Goal: Task Accomplishment & Management: Manage account settings

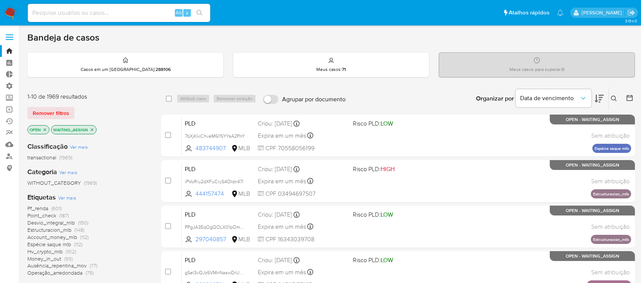
scroll to position [17, 0]
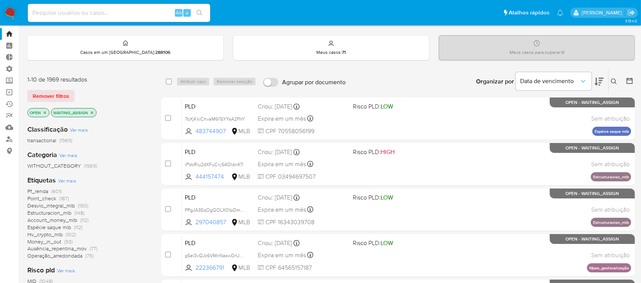
click at [89, 90] on div "Remover filtros" at bounding box center [88, 96] width 122 height 12
click at [124, 9] on input at bounding box center [119, 13] width 182 height 10
paste input "75792786741"
type input "75792786741"
click at [43, 93] on span "Remover filtros" at bounding box center [51, 96] width 36 height 11
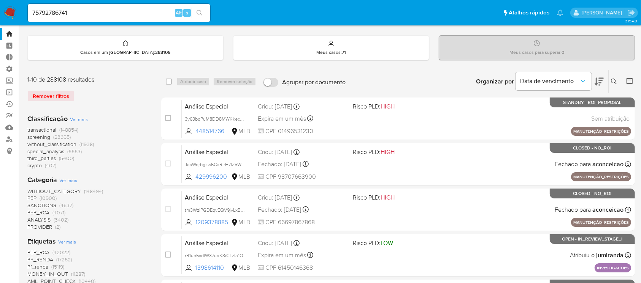
click at [201, 13] on icon "search-icon" at bounding box center [199, 13] width 6 height 6
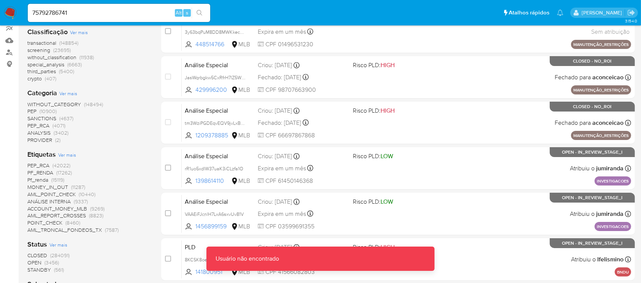
scroll to position [47, 0]
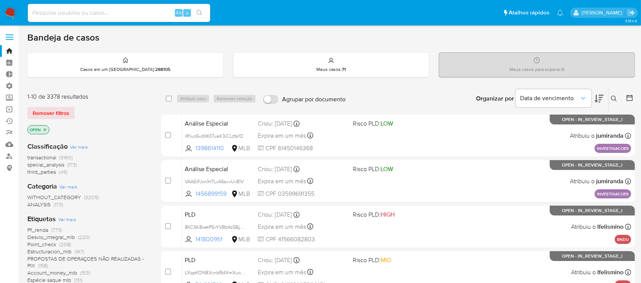
click at [612, 98] on icon at bounding box center [614, 99] width 6 height 6
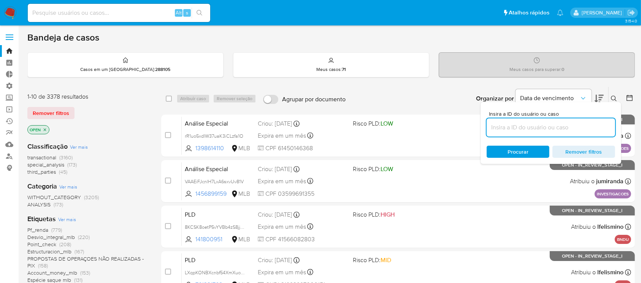
click at [537, 131] on input at bounding box center [550, 128] width 128 height 10
type input "wiiU4iE7uxaTsgMfWv54EVDI"
click at [611, 97] on icon at bounding box center [614, 99] width 6 height 6
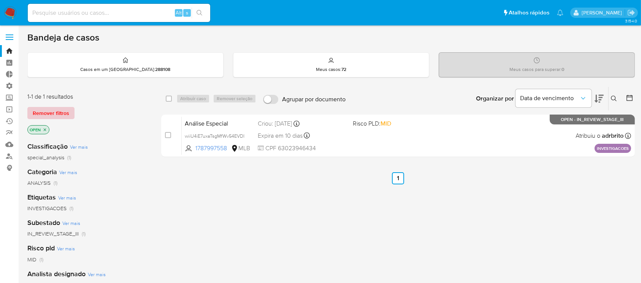
click at [65, 111] on span "Remover filtros" at bounding box center [51, 113] width 36 height 11
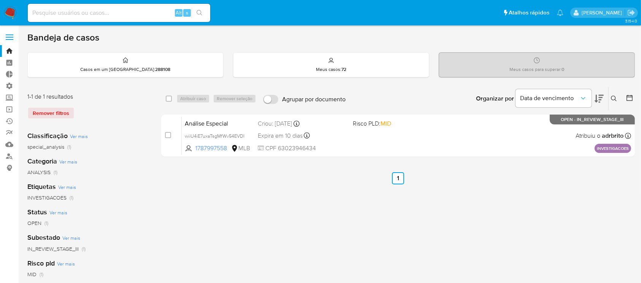
click at [612, 102] on button at bounding box center [614, 98] width 13 height 9
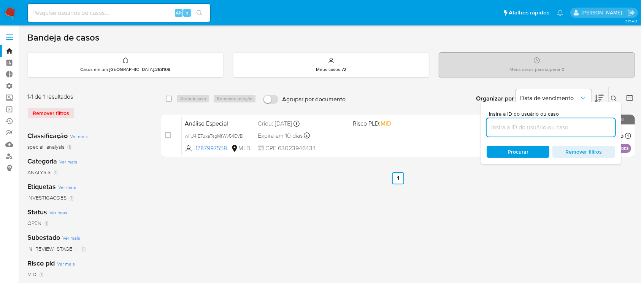
click at [565, 125] on input at bounding box center [550, 128] width 128 height 10
click at [565, 125] on input "wiiU4iE7uxaTsgMfWv54EVDI" at bounding box center [550, 128] width 128 height 10
type input "wiiU4iE7uxaTsgMfWv54EVDI"
click at [612, 96] on icon at bounding box center [614, 99] width 6 height 6
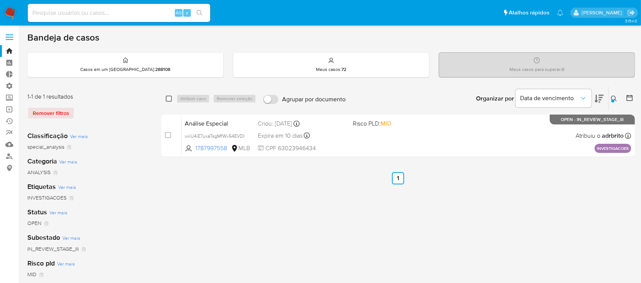
click at [170, 96] on input "checkbox" at bounding box center [169, 99] width 6 height 6
checkbox input "true"
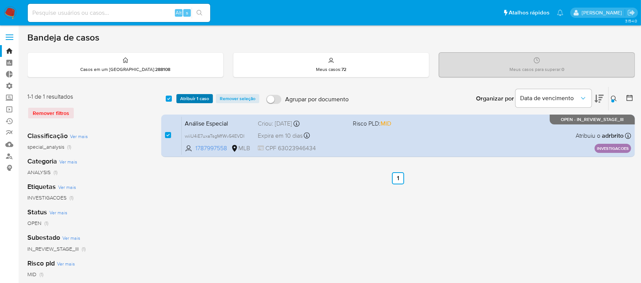
click at [191, 97] on span "Atribuir 1 caso" at bounding box center [194, 99] width 29 height 8
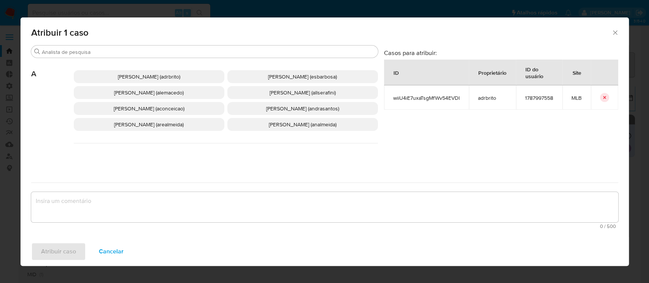
click at [611, 31] on icon "Fechar a janela" at bounding box center [615, 33] width 8 height 8
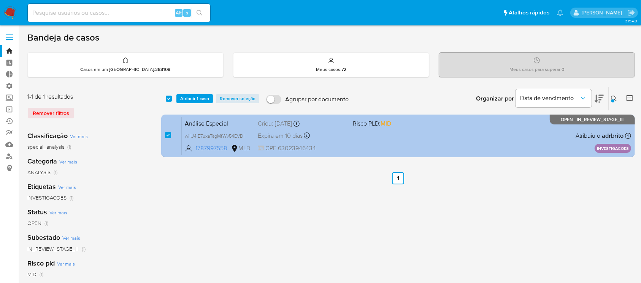
click at [291, 131] on div "Expira em 10 dias Expira em 29/08/2025 10:00:15" at bounding box center [302, 136] width 89 height 10
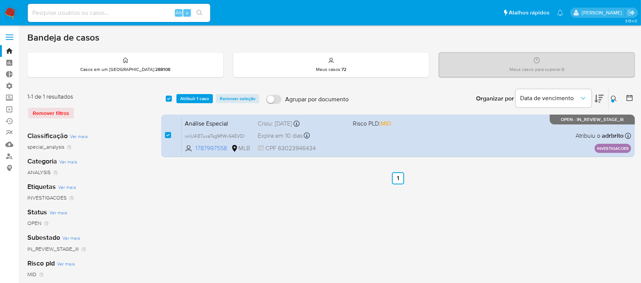
click at [198, 186] on div "select-all-cases-checkbox Atribuir 1 caso Remover seleção Agrupar por documento…" at bounding box center [397, 254] width 473 height 334
click at [195, 98] on span "Atribuir 1 caso" at bounding box center [194, 99] width 29 height 8
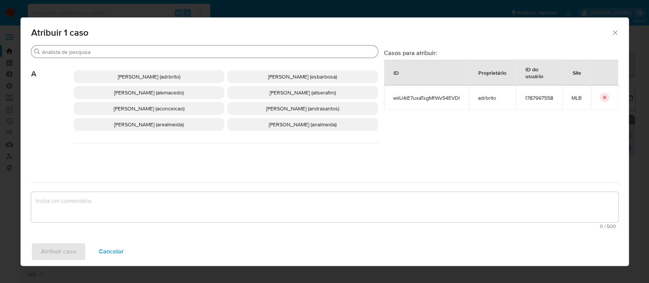
click at [133, 51] on input "Procurar" at bounding box center [208, 52] width 333 height 7
click at [612, 33] on icon "Fechar a janela" at bounding box center [615, 33] width 8 height 8
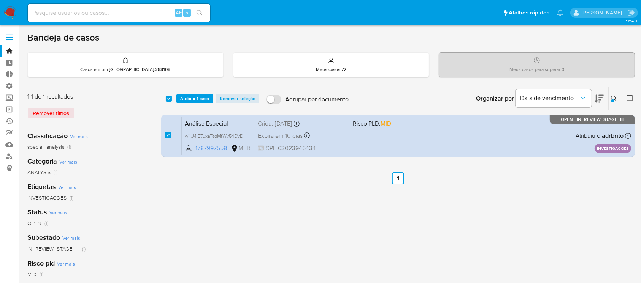
click at [197, 99] on span "Atribuir 1 caso" at bounding box center [194, 99] width 29 height 8
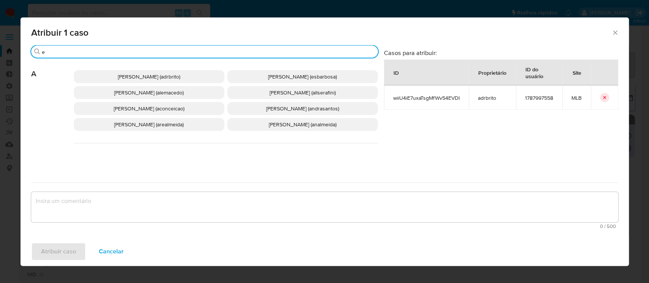
click at [171, 52] on input "e" at bounding box center [208, 52] width 333 height 7
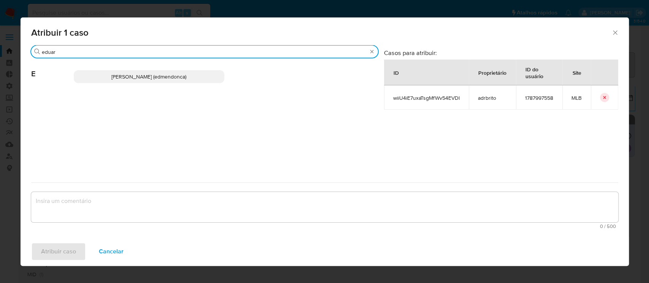
type input "eduar"
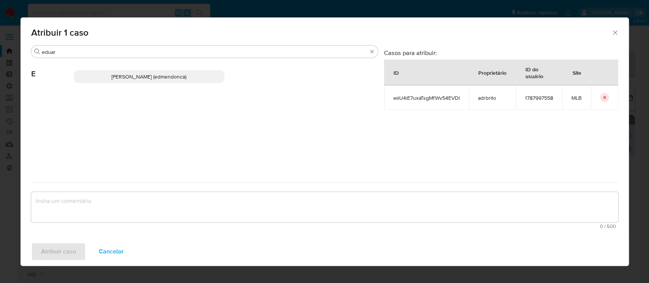
click at [125, 75] on span "Eduardo Mendonca Dutra (edmendonca)" at bounding box center [148, 77] width 75 height 8
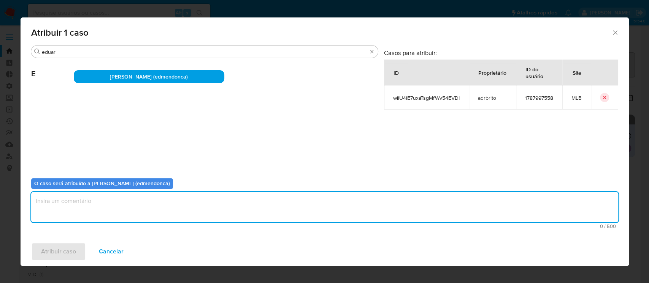
click at [76, 209] on textarea "assign-modal" at bounding box center [324, 207] width 587 height 30
type textarea "ok"
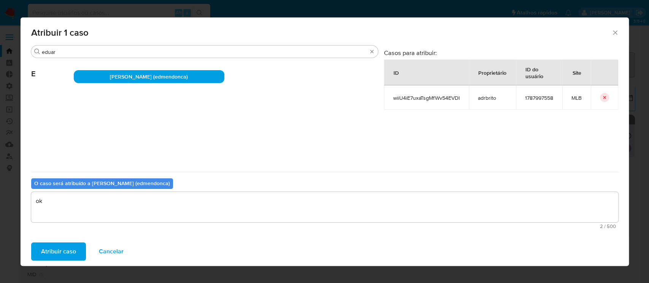
click at [50, 258] on span "Atribuir caso" at bounding box center [58, 252] width 35 height 17
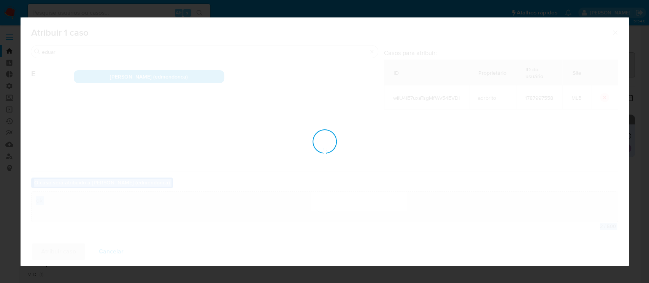
click at [50, 258] on div "assign-modal" at bounding box center [325, 141] width 608 height 249
checkbox input "false"
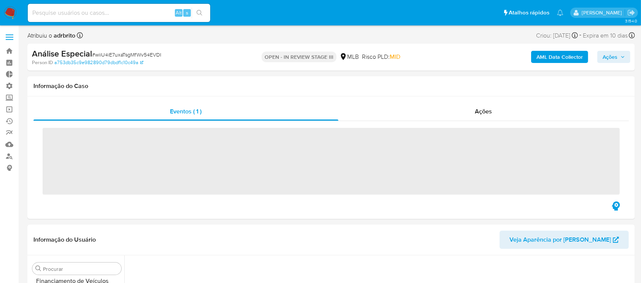
scroll to position [339, 0]
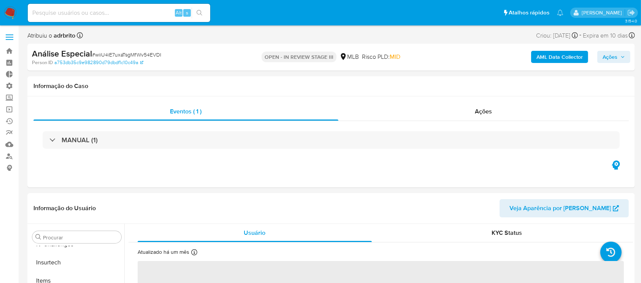
click at [617, 53] on span "Ações" at bounding box center [609, 57] width 15 height 12
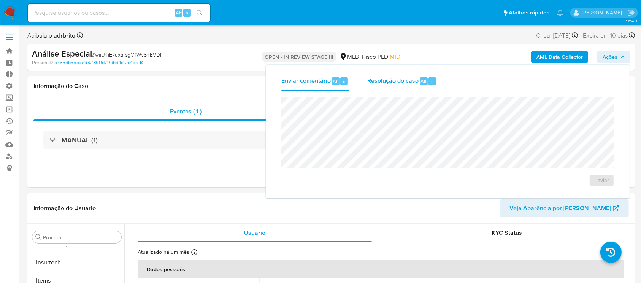
select select "10"
click at [407, 78] on span "Resolução do caso" at bounding box center [392, 81] width 51 height 9
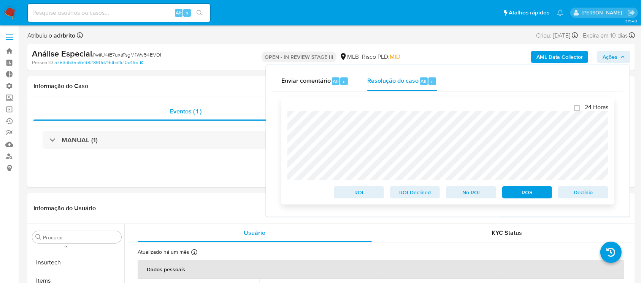
click at [520, 190] on span "ROS" at bounding box center [527, 192] width 40 height 11
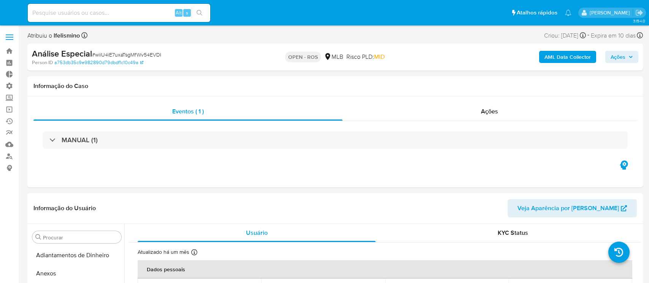
select select "10"
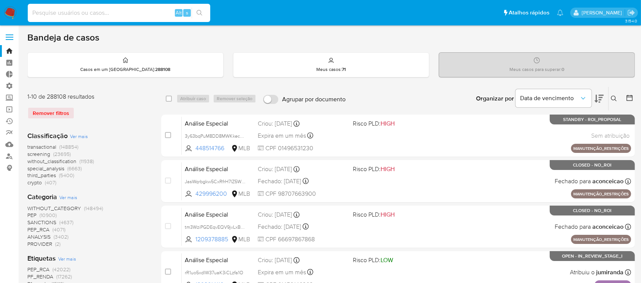
click at [63, 13] on input at bounding box center [119, 13] width 182 height 10
paste input "75792786741"
type input "75792786741"
click at [206, 13] on button "search-icon" at bounding box center [199, 13] width 16 height 11
click at [9, 155] on link "Localizador de pessoas" at bounding box center [45, 156] width 90 height 12
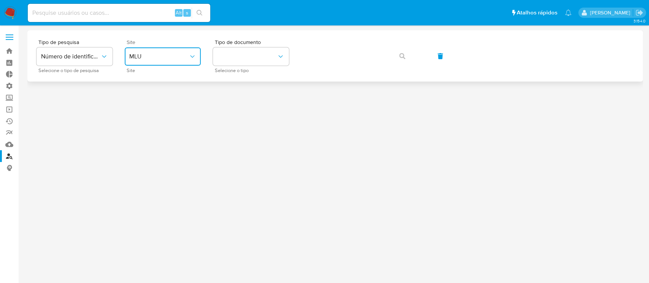
click at [188, 55] on icon "site_id" at bounding box center [192, 57] width 8 height 8
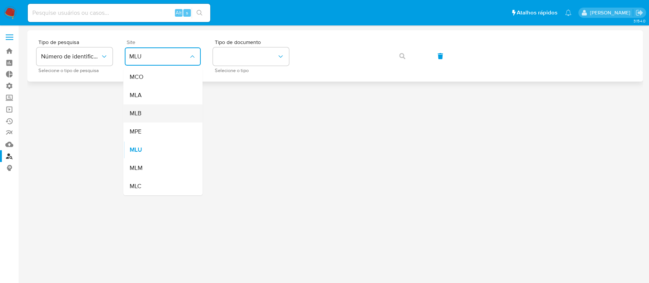
click at [143, 115] on div "MLB" at bounding box center [160, 113] width 62 height 18
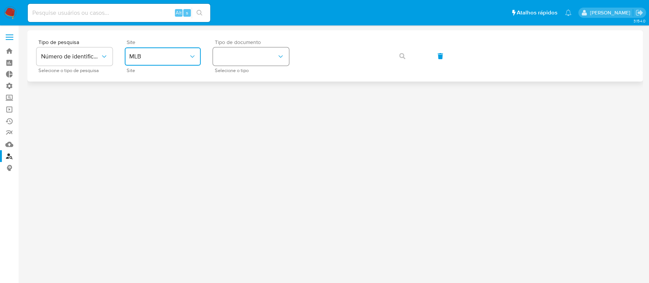
click at [278, 57] on icon "identificationType" at bounding box center [281, 57] width 8 height 8
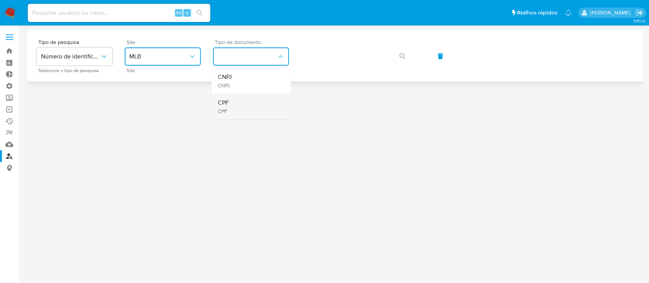
click at [234, 113] on div "CPF CPF" at bounding box center [248, 107] width 62 height 26
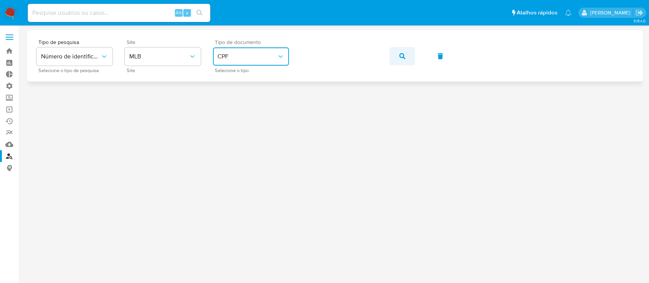
click at [397, 54] on button "button" at bounding box center [402, 56] width 26 height 18
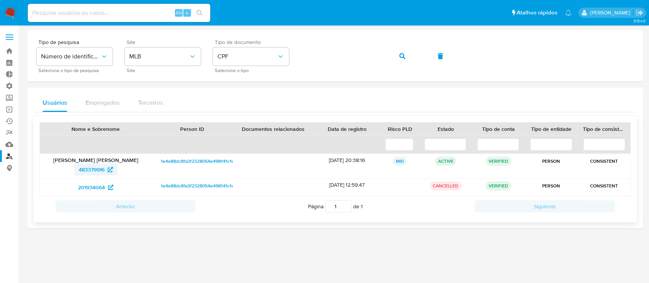
click at [94, 169] on span "483379916" at bounding box center [92, 170] width 26 height 12
click at [248, 43] on div "Tipo de pesquisa Número de identificação Selecione o tipo de pesquisa Site MLB …" at bounding box center [334, 56] width 597 height 33
click at [401, 53] on icon "button" at bounding box center [402, 56] width 6 height 6
click at [97, 168] on span "484120867" at bounding box center [91, 170] width 26 height 12
click at [279, 60] on div "Tipo de pesquisa Número de identificação Selecione o tipo de pesquisa Site MLB …" at bounding box center [334, 56] width 597 height 33
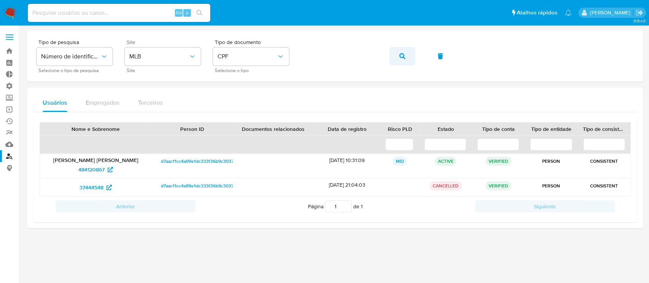
click at [399, 55] on icon "button" at bounding box center [402, 56] width 6 height 6
click at [89, 171] on span "483379916" at bounding box center [92, 170] width 26 height 12
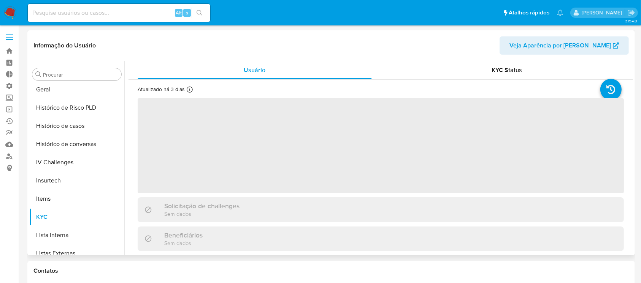
scroll to position [339, 0]
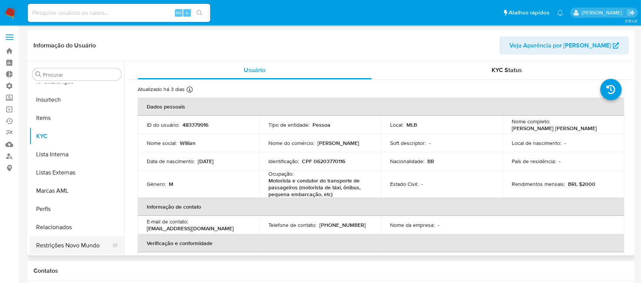
click at [76, 245] on button "Restrições Novo Mundo" at bounding box center [73, 246] width 89 height 18
select select "10"
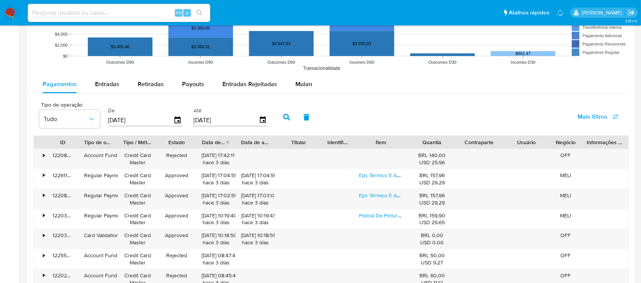
scroll to position [654, 0]
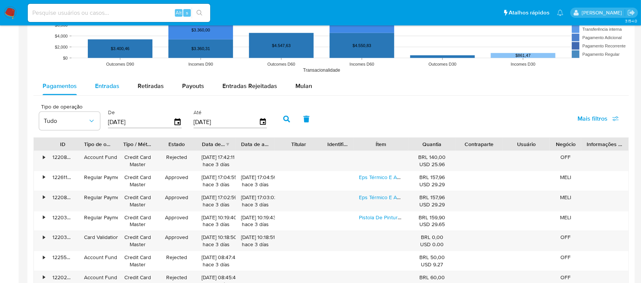
click at [109, 84] on span "Entradas" at bounding box center [107, 86] width 24 height 9
select select "10"
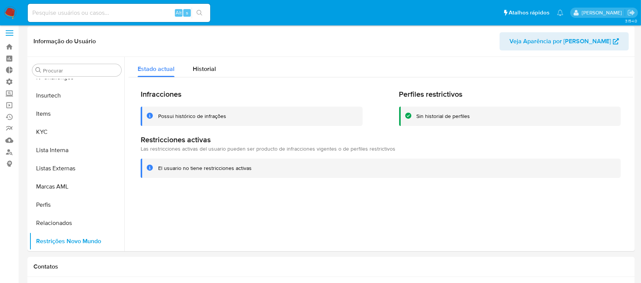
scroll to position [0, 0]
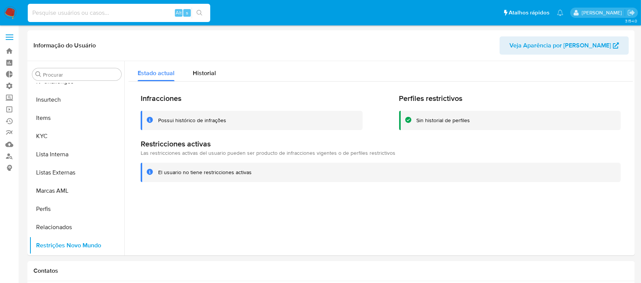
click at [114, 14] on input at bounding box center [119, 13] width 182 height 10
paste input "FAa6lburjIpRXv5004oWcC4v"
type input "FAa6lburjIpRXv5004oWcC4v"
click at [197, 15] on icon "search-icon" at bounding box center [199, 13] width 6 height 6
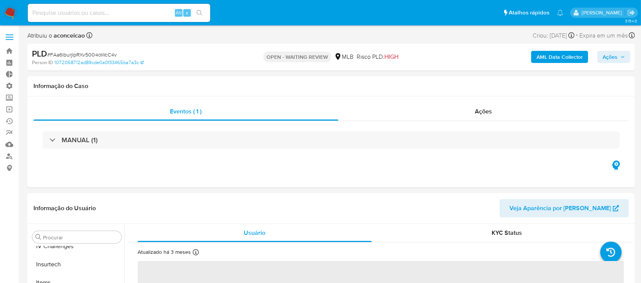
scroll to position [339, 0]
click at [488, 110] on span "Ações" at bounding box center [483, 111] width 17 height 9
select select "10"
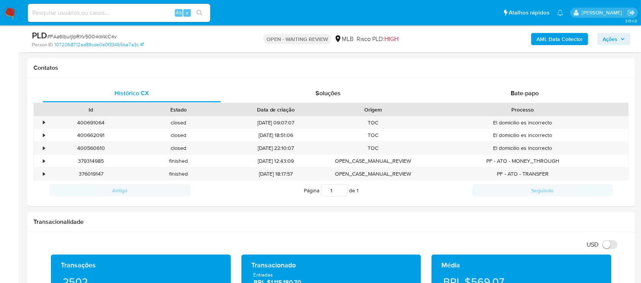
scroll to position [397, 0]
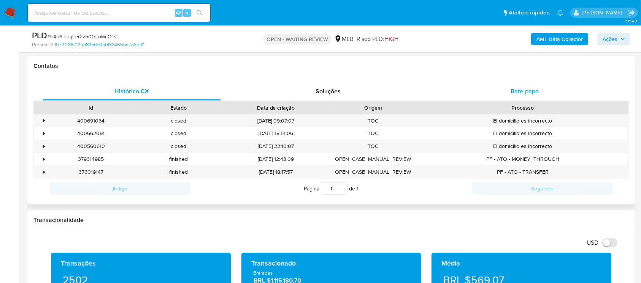
click at [521, 84] on div "Bate-papo" at bounding box center [524, 91] width 178 height 18
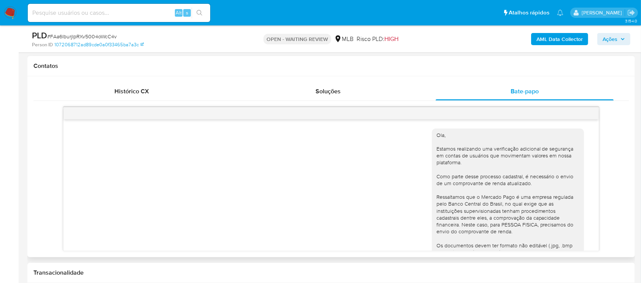
scroll to position [120, 0]
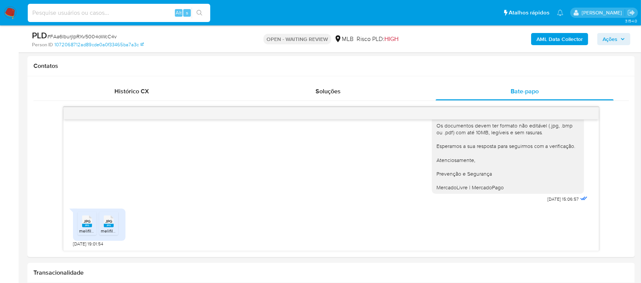
click at [112, 14] on input at bounding box center [119, 13] width 182 height 10
paste input "bWsQl3A6NFcYItFbrLYWmZjH"
type input "bWsQl3A6NFcYItFbrLYWmZjH"
click at [198, 15] on icon "search-icon" at bounding box center [199, 13] width 6 height 6
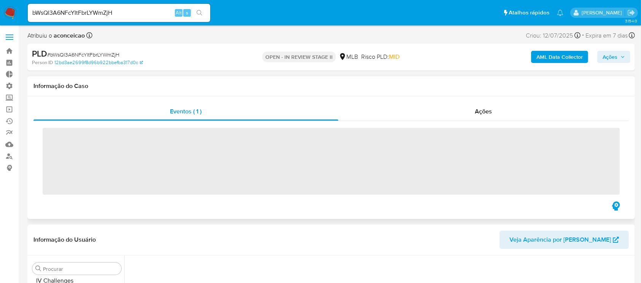
scroll to position [339, 0]
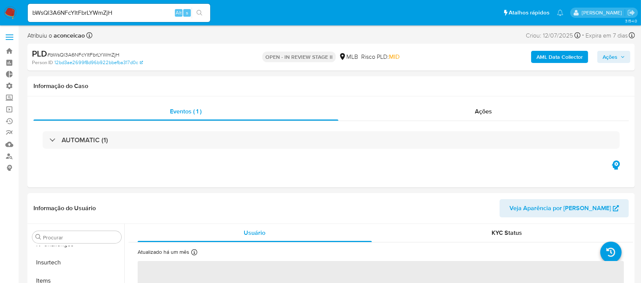
select select "10"
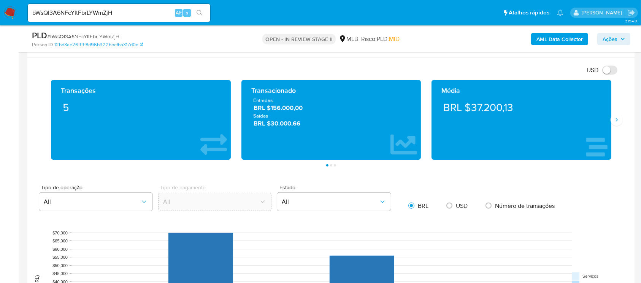
scroll to position [497, 0]
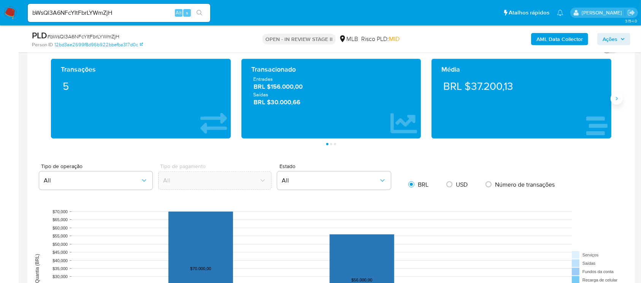
click at [615, 96] on icon "Siguiente" at bounding box center [616, 99] width 6 height 6
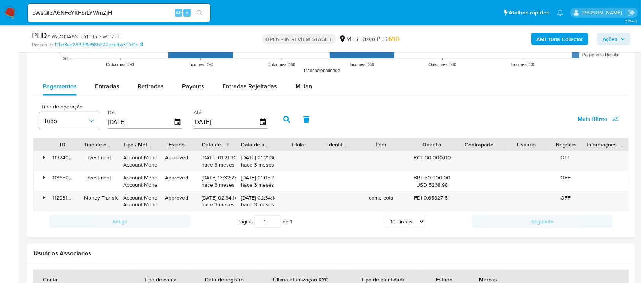
scroll to position [781, 0]
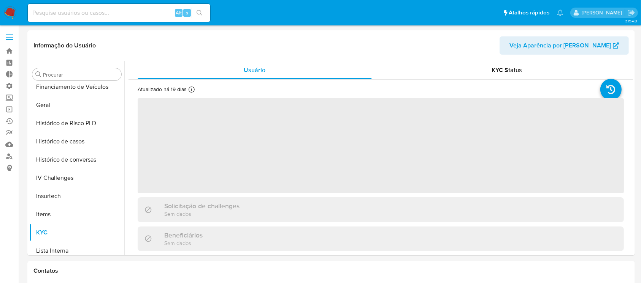
scroll to position [339, 0]
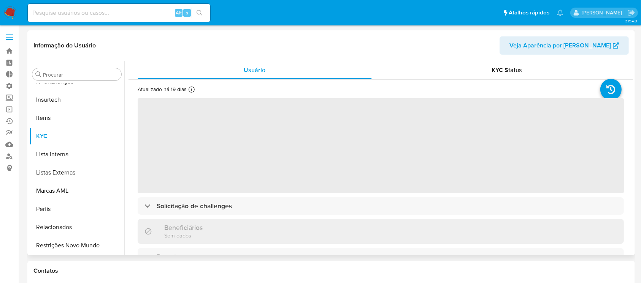
select select "10"
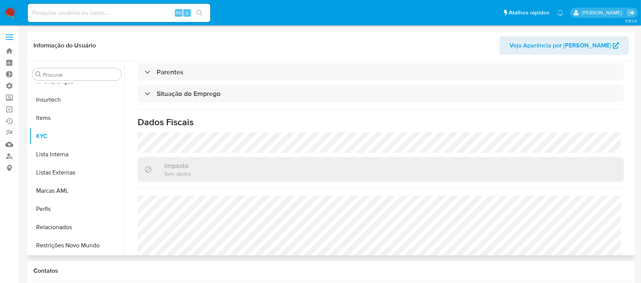
scroll to position [323, 0]
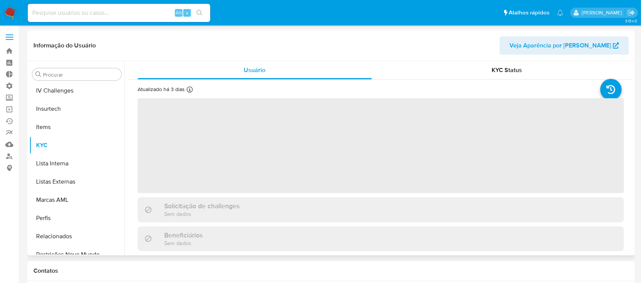
scroll to position [339, 0]
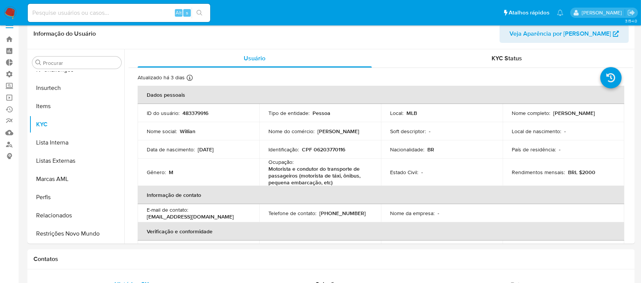
select select "10"
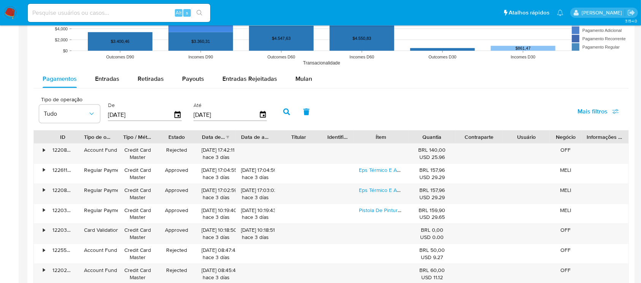
scroll to position [679, 0]
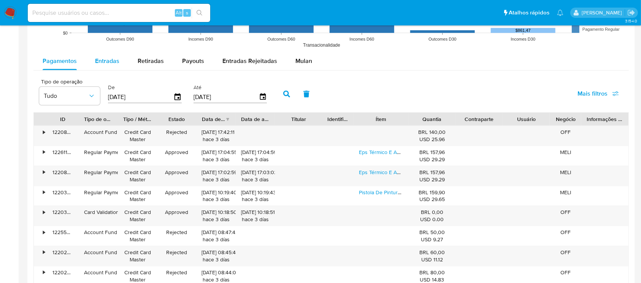
click at [93, 64] on button "Entradas" at bounding box center [107, 61] width 43 height 18
select select "10"
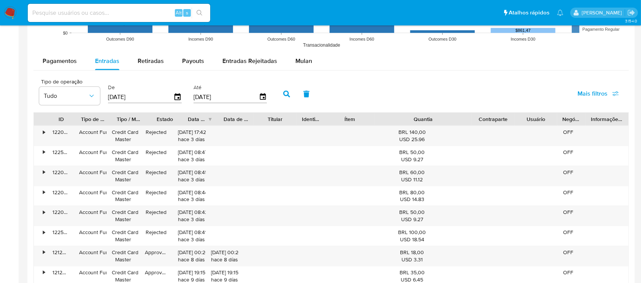
drag, startPoint x: 458, startPoint y: 117, endPoint x: 514, endPoint y: 110, distance: 56.3
click at [514, 110] on div "Tipo de operação Tudo De 22/05/2025 Até 19/08/2025 Mais filtros ID Tipo de oper…" at bounding box center [330, 210] width 595 height 273
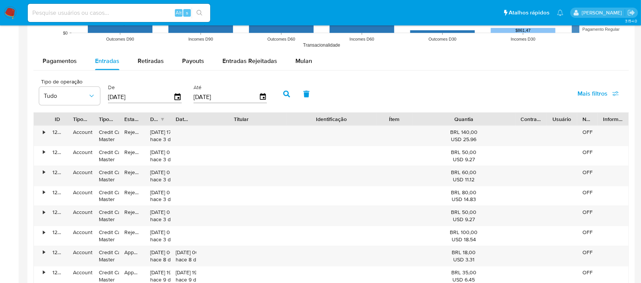
drag, startPoint x: 291, startPoint y: 120, endPoint x: 339, endPoint y: 118, distance: 47.9
click at [339, 118] on div "ID Tipo de operação Tipo / Método Estado Data de criação Data de aprovação Titu…" at bounding box center [331, 119] width 594 height 13
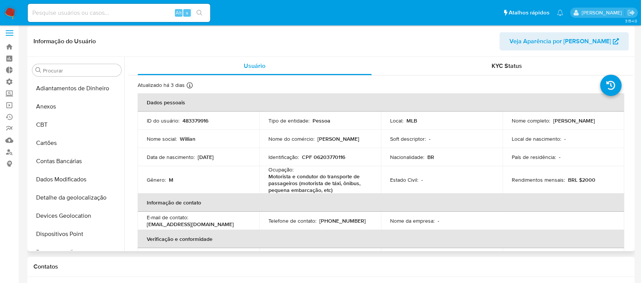
scroll to position [0, 0]
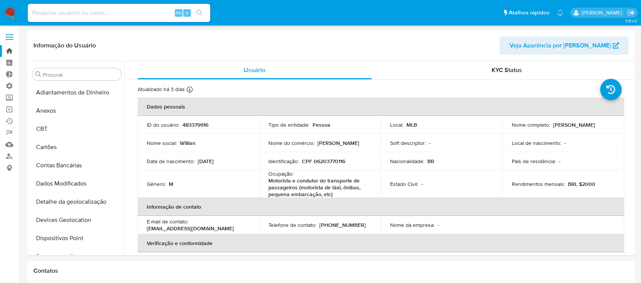
click at [14, 51] on link "Bandeja" at bounding box center [45, 51] width 90 height 12
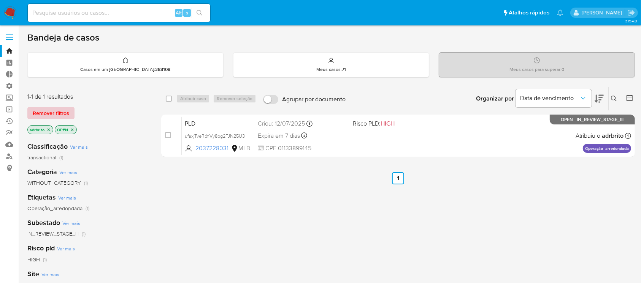
click at [61, 112] on span "Remover filtros" at bounding box center [51, 113] width 36 height 11
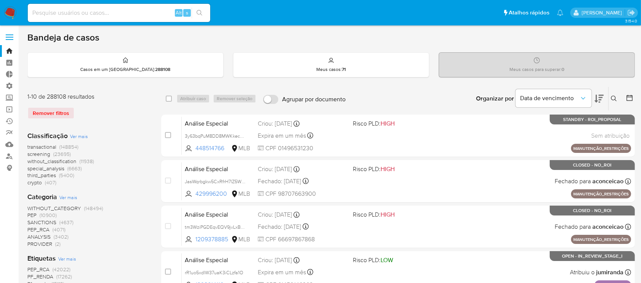
click at [627, 96] on icon at bounding box center [629, 98] width 6 height 6
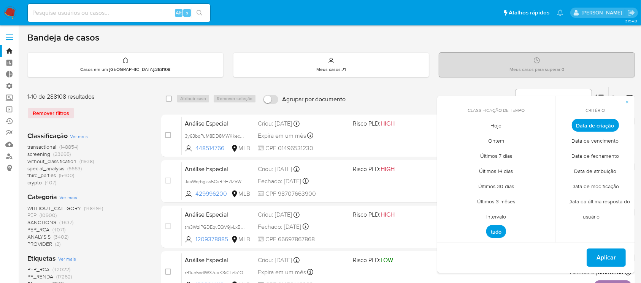
click at [500, 214] on span "Intervalo" at bounding box center [496, 217] width 36 height 16
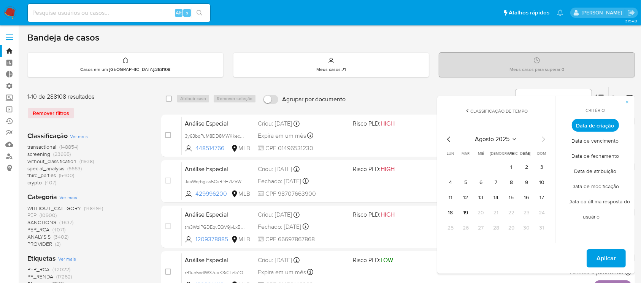
click at [451, 137] on icon "Mes anterior" at bounding box center [448, 139] width 9 height 9
click at [468, 166] on button "1" at bounding box center [465, 167] width 12 height 12
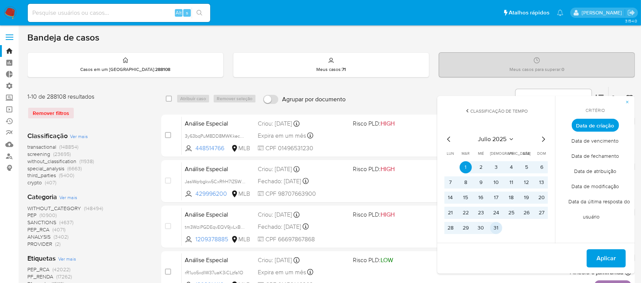
drag, startPoint x: 492, startPoint y: 226, endPoint x: 508, endPoint y: 229, distance: 16.2
click at [492, 226] on button "31" at bounding box center [496, 228] width 12 height 12
click at [590, 255] on button "Aplicar" at bounding box center [605, 259] width 39 height 18
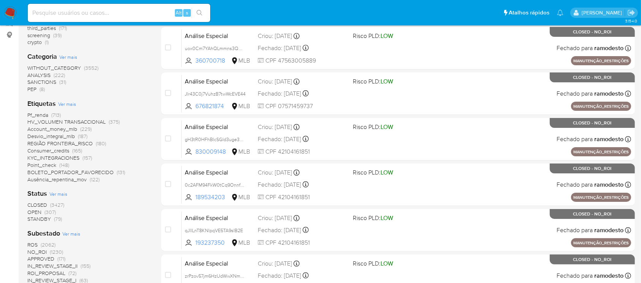
scroll to position [137, 0]
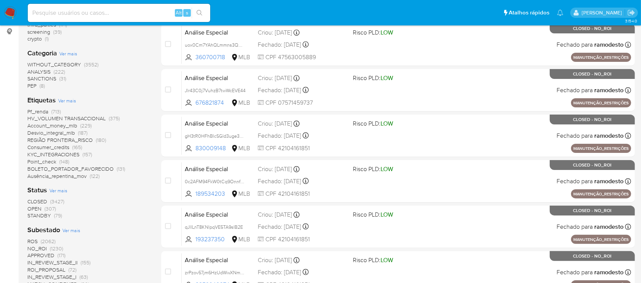
click at [36, 209] on span "OPEN" at bounding box center [34, 209] width 14 height 8
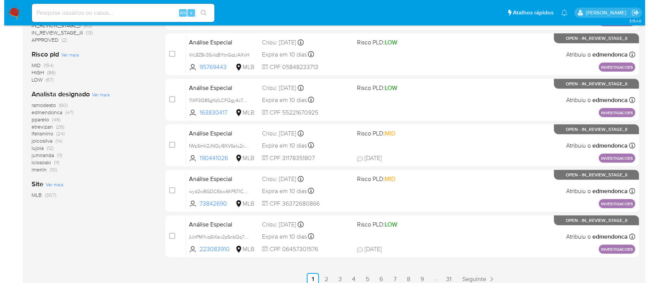
scroll to position [316, 0]
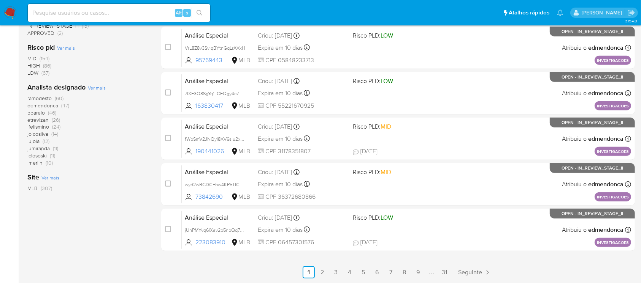
click at [103, 87] on span "Ver mais" at bounding box center [97, 87] width 18 height 7
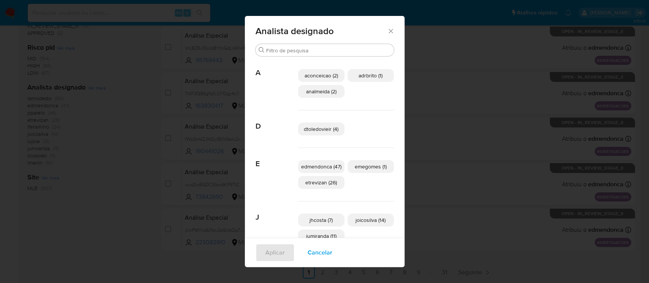
click at [331, 72] on span "aconceicao (2)" at bounding box center [320, 76] width 33 height 8
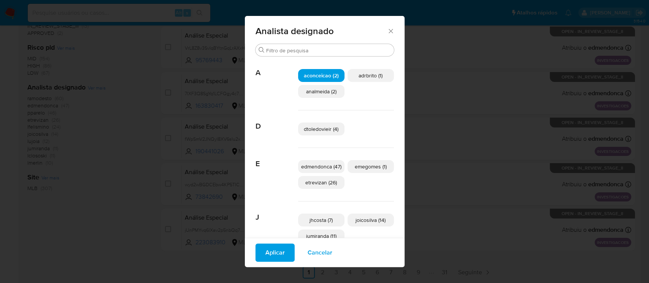
click at [272, 252] on span "Aplicar" at bounding box center [274, 253] width 19 height 17
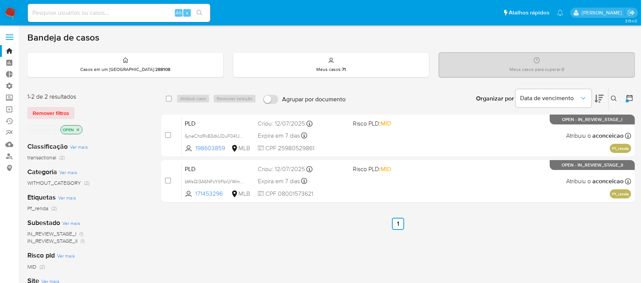
click at [55, 130] on icon "close-filter" at bounding box center [54, 129] width 3 height 3
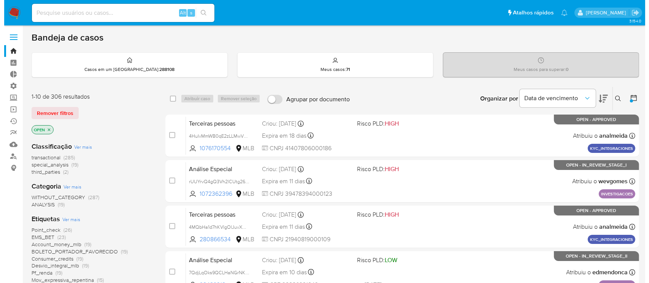
scroll to position [316, 0]
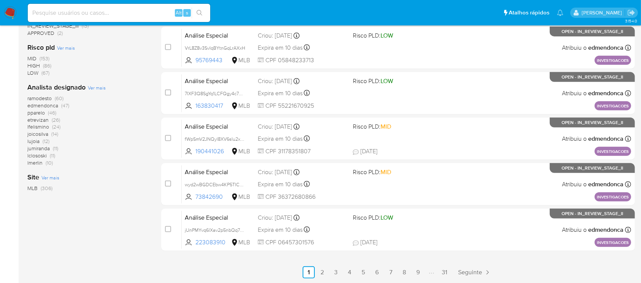
click at [95, 89] on span "Ver mais" at bounding box center [97, 87] width 18 height 7
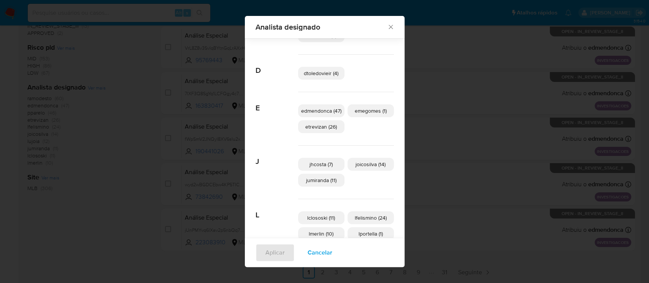
scroll to position [43, 0]
